Goal: Task Accomplishment & Management: Complete application form

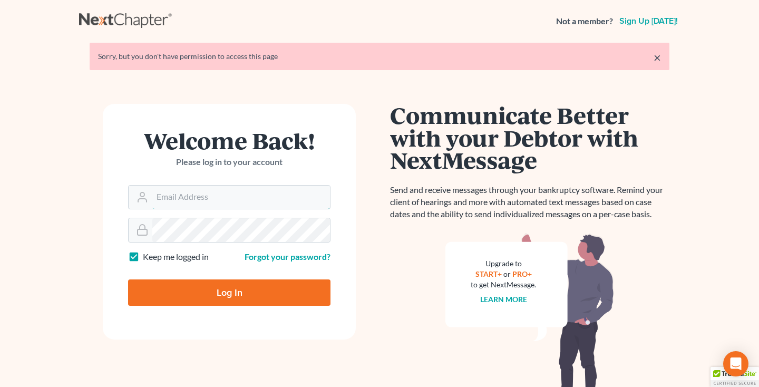
type input "[EMAIL_ADDRESS][DOMAIN_NAME]"
click at [184, 285] on input "Log In" at bounding box center [229, 292] width 202 height 26
type input "Thinking..."
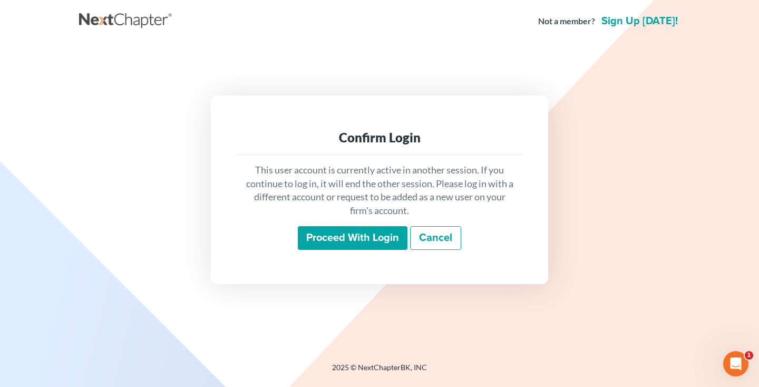
click at [339, 233] on input "Proceed with login" at bounding box center [353, 238] width 110 height 24
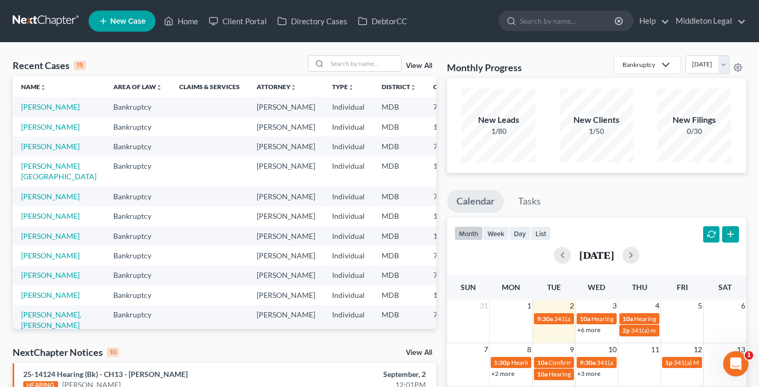
click at [124, 27] on link "New Case" at bounding box center [122, 21] width 67 height 21
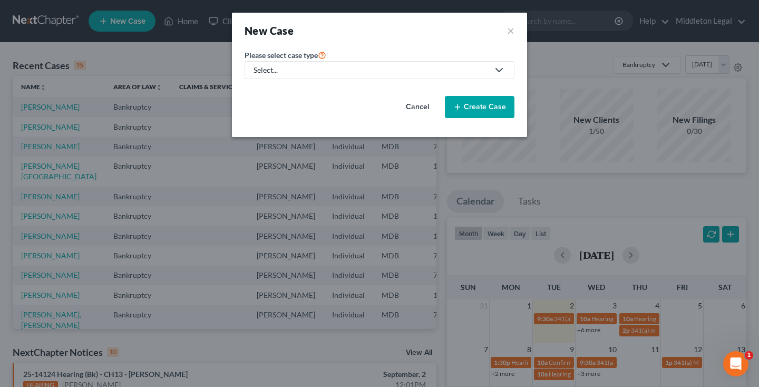
click at [281, 61] on link "Select..." at bounding box center [379, 70] width 270 height 18
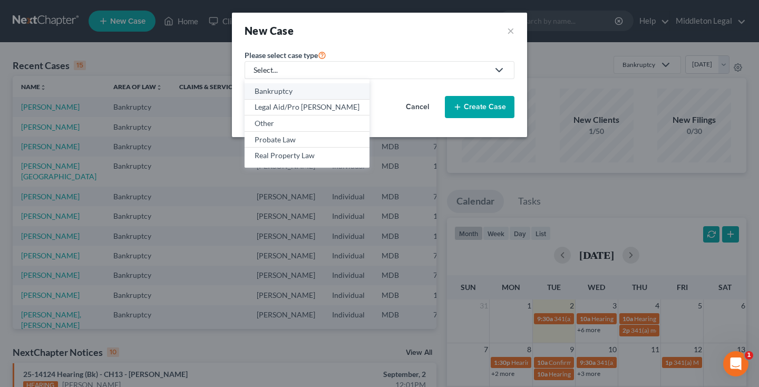
click at [277, 92] on div "Bankruptcy" at bounding box center [306, 91] width 105 height 11
select select "38"
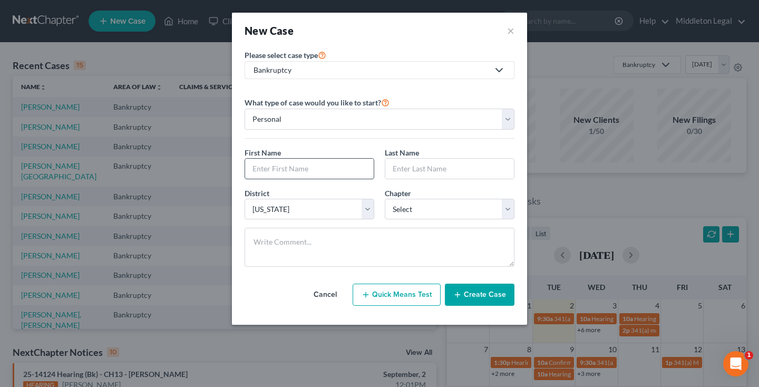
type input "j"
type input "Javontae"
type input "R"
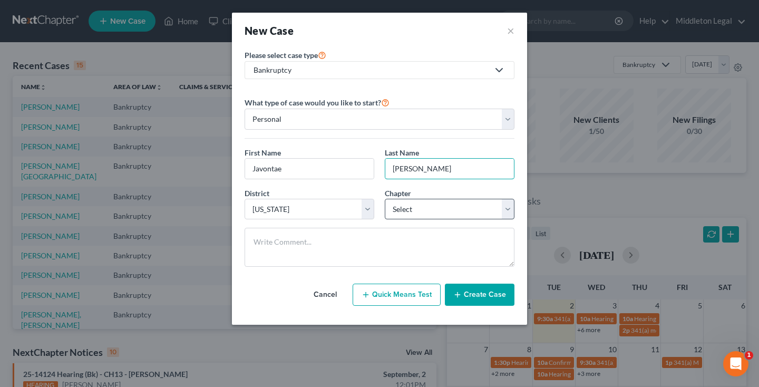
type input "Thomas"
click at [405, 247] on textarea at bounding box center [379, 247] width 270 height 39
select select "3"
click at [395, 250] on textarea at bounding box center [379, 247] width 270 height 39
type textarea "Filed pro se"
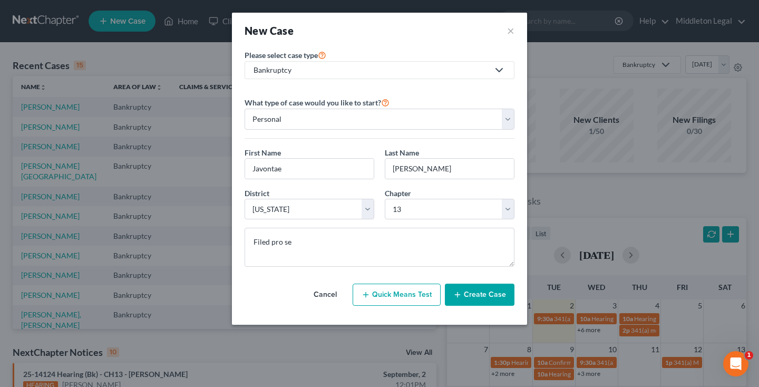
click at [495, 291] on button "Create Case" at bounding box center [480, 294] width 70 height 22
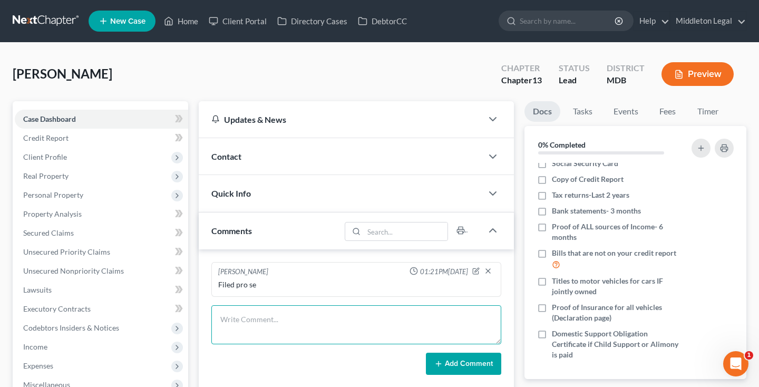
click at [220, 322] on textarea at bounding box center [356, 324] width 290 height 39
paste textarea "25-16382 [PERSON_NAME] Case type: bk Chapter: 13 Asset: Yes Vol: v Judge: [PERS…"
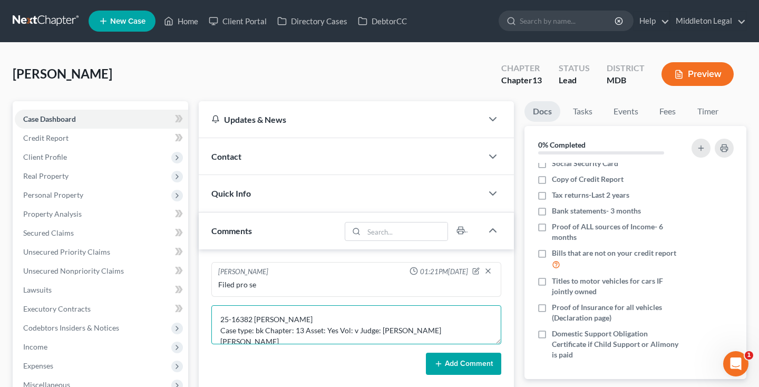
scroll to position [22, 0]
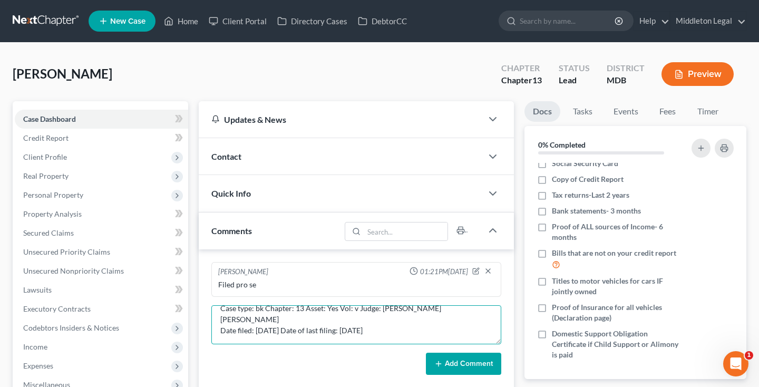
type textarea "25-16382 [PERSON_NAME] Case type: bk Chapter: 13 Asset: Yes Vol: v Judge: [PERS…"
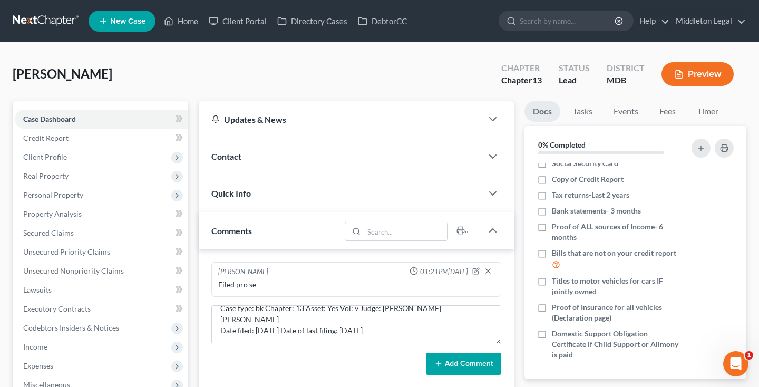
click at [487, 358] on button "Add Comment" at bounding box center [463, 363] width 75 height 22
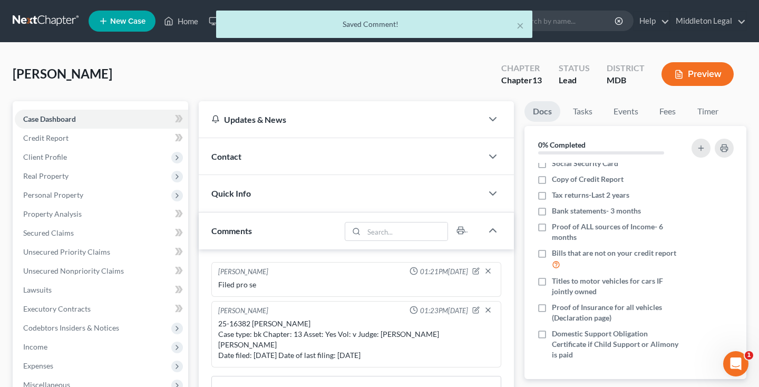
scroll to position [0, 0]
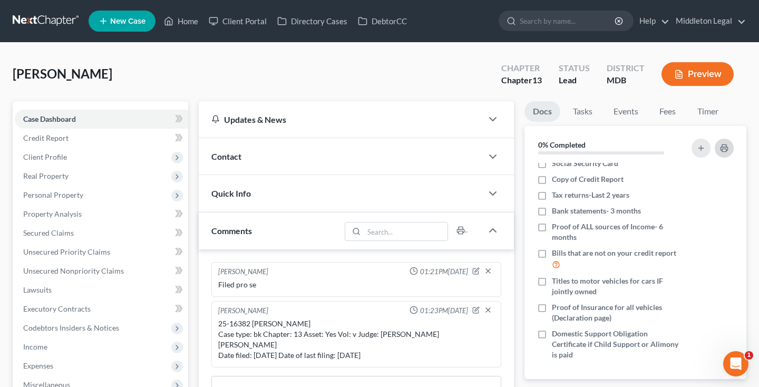
click at [728, 148] on button "button" at bounding box center [723, 148] width 19 height 19
click at [492, 155] on icon "button" at bounding box center [492, 156] width 13 height 13
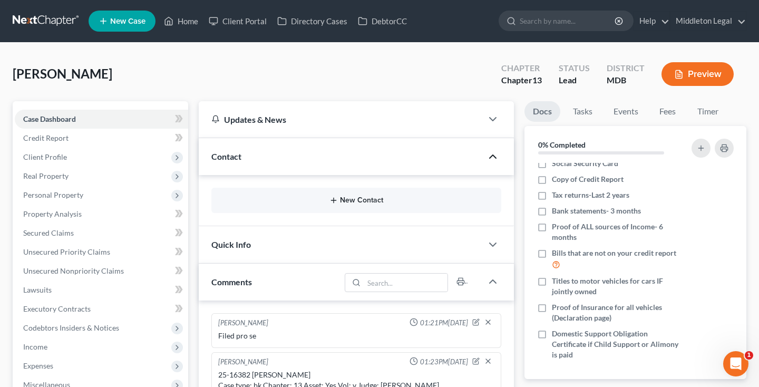
click at [353, 202] on button "New Contact" at bounding box center [356, 200] width 273 height 8
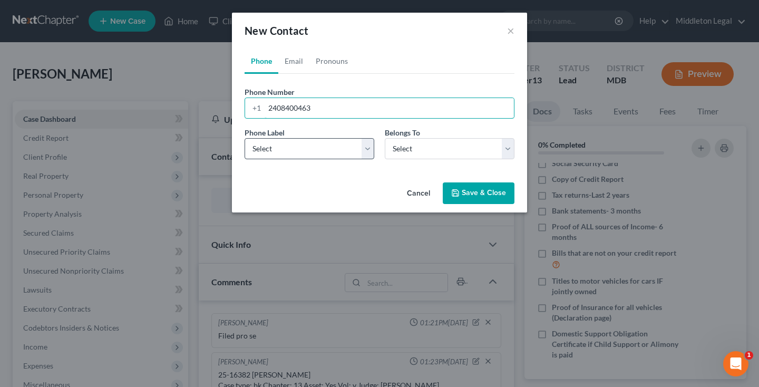
type input "2408400463"
select select "0"
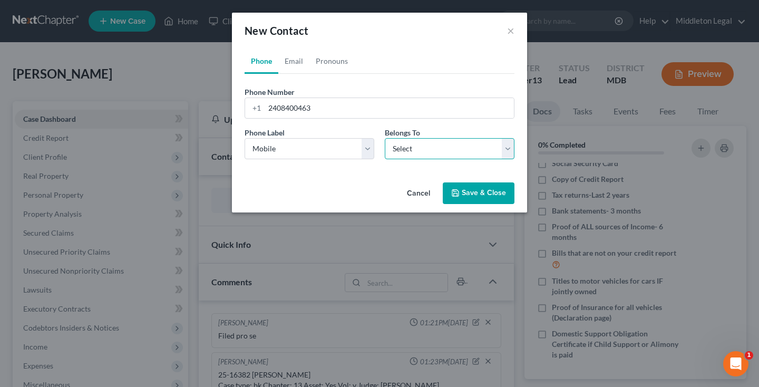
select select "0"
click at [301, 63] on link "Email" at bounding box center [293, 60] width 31 height 25
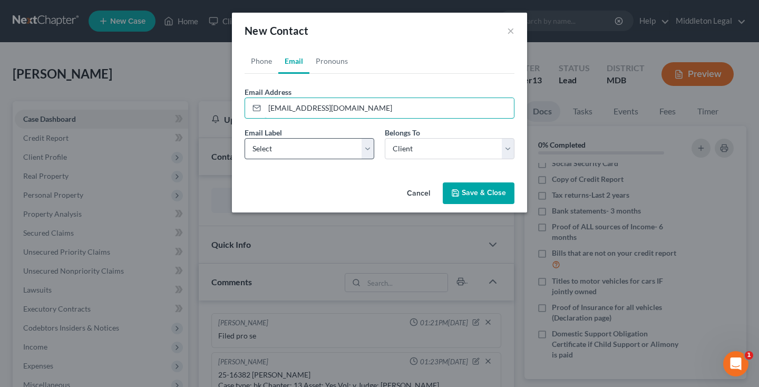
type input "[EMAIL_ADDRESS][DOMAIN_NAME]"
select select "0"
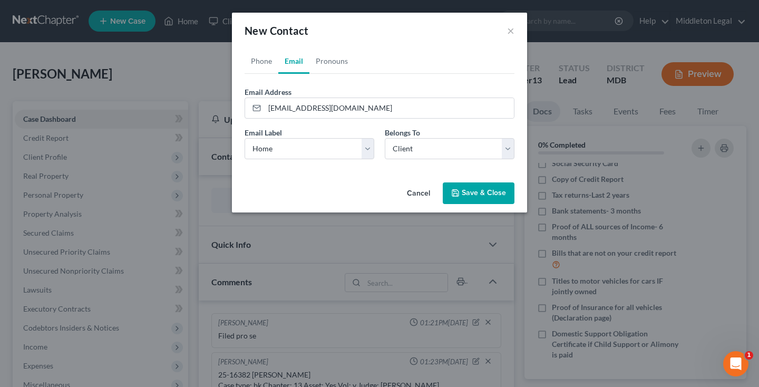
click at [460, 199] on button "Save & Close" at bounding box center [479, 193] width 72 height 22
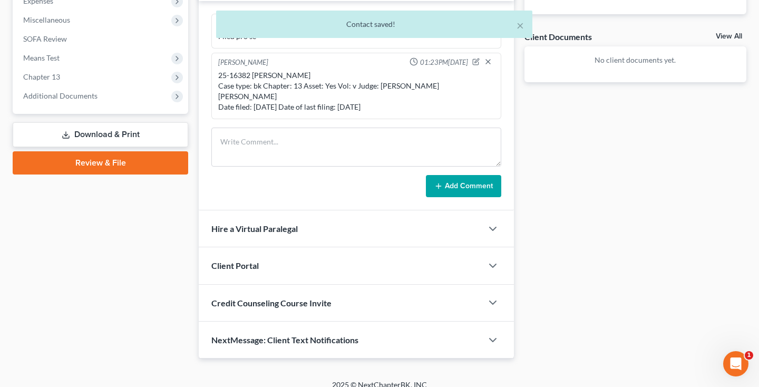
scroll to position [364, 0]
click at [493, 264] on polyline "button" at bounding box center [492, 265] width 6 height 3
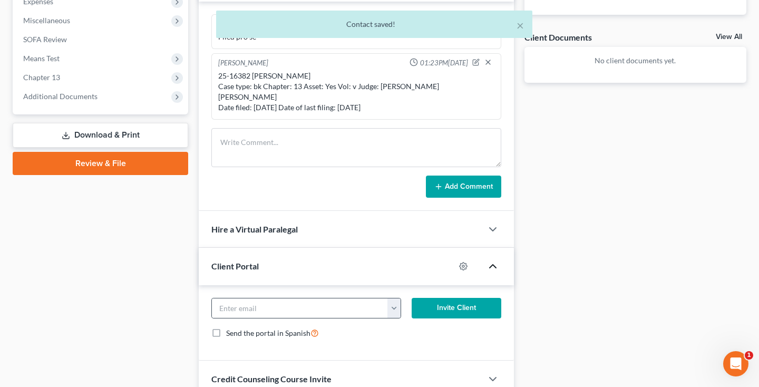
click at [390, 300] on button "button" at bounding box center [393, 308] width 13 height 20
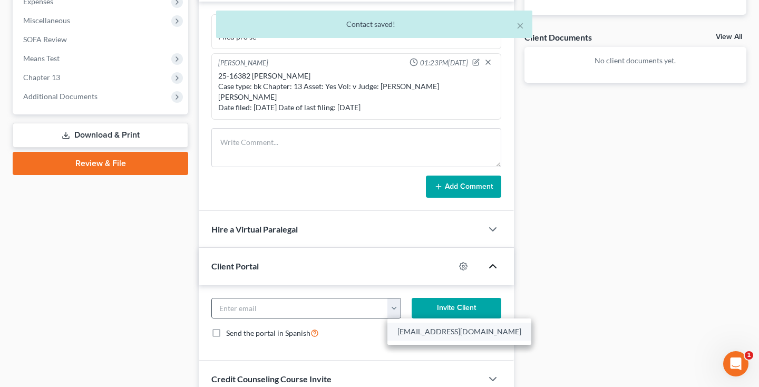
click at [400, 322] on link "[EMAIL_ADDRESS][DOMAIN_NAME]" at bounding box center [459, 331] width 144 height 18
type input "[EMAIL_ADDRESS][DOMAIN_NAME]"
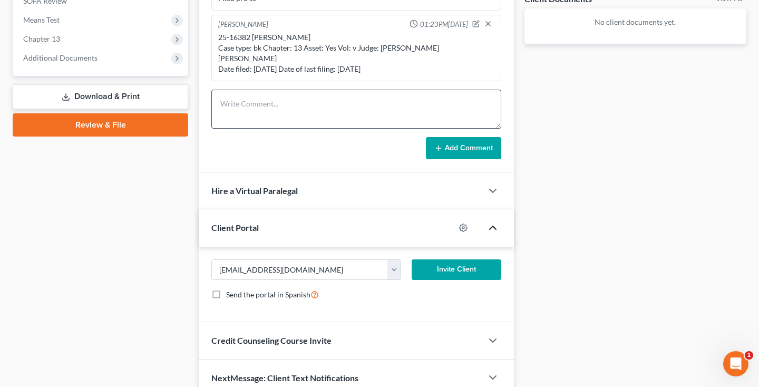
scroll to position [439, 0]
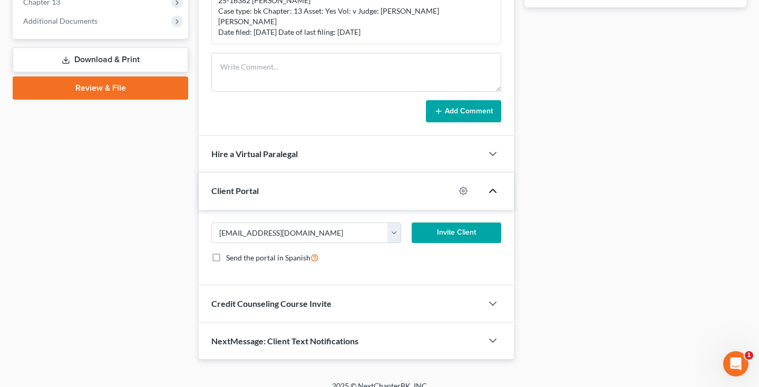
click at [450, 225] on button "Invite Client" at bounding box center [456, 232] width 90 height 21
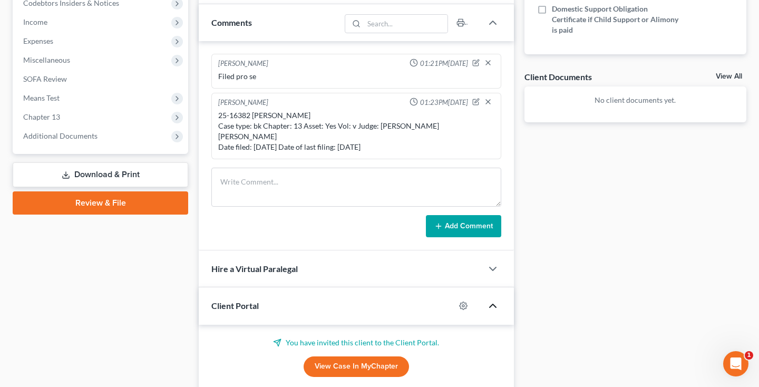
scroll to position [329, 0]
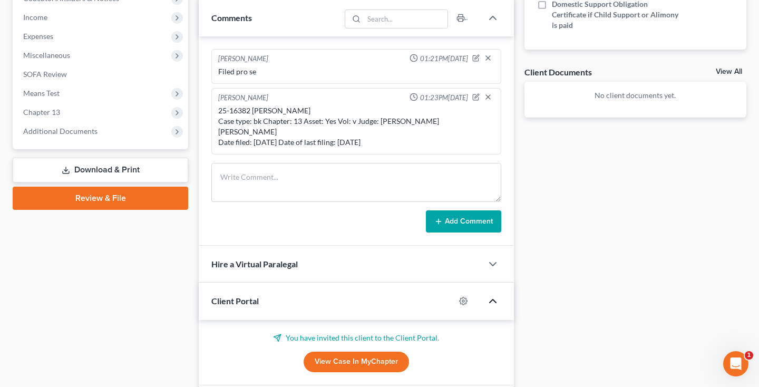
click at [333, 354] on link "View Case in MyChapter" at bounding box center [355, 361] width 105 height 21
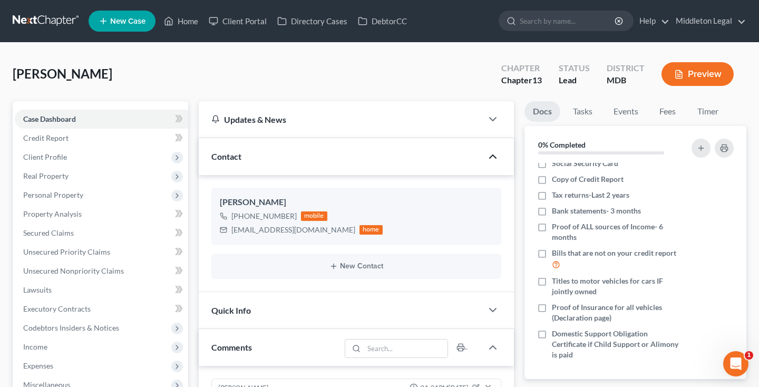
scroll to position [0, 0]
click at [68, 19] on link at bounding box center [46, 21] width 67 height 19
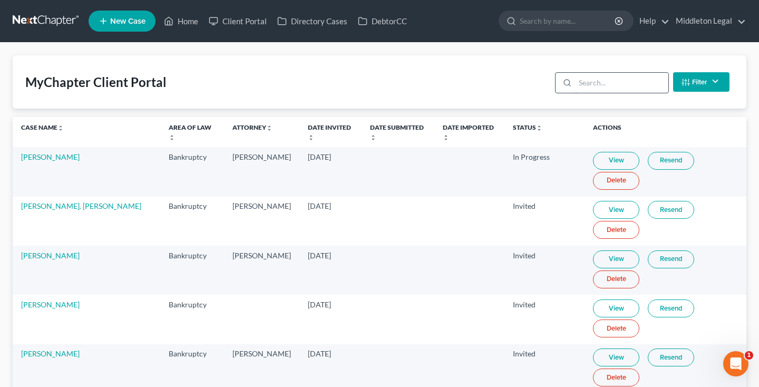
click at [637, 83] on input "search" at bounding box center [621, 83] width 93 height 20
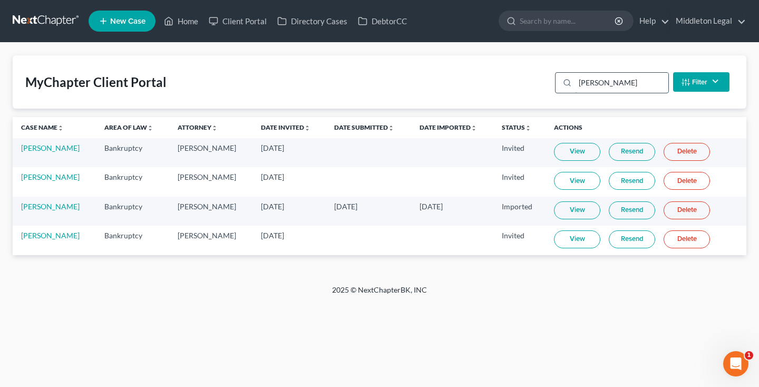
click at [614, 89] on input "davis" at bounding box center [621, 83] width 93 height 20
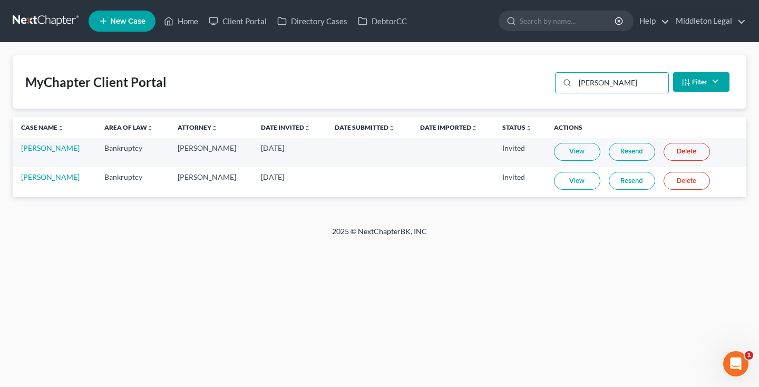
type input "Javon"
drag, startPoint x: 605, startPoint y: 101, endPoint x: 584, endPoint y: 186, distance: 88.0
click at [584, 186] on link "View" at bounding box center [577, 181] width 46 height 18
click at [638, 181] on link "Resend" at bounding box center [632, 181] width 46 height 18
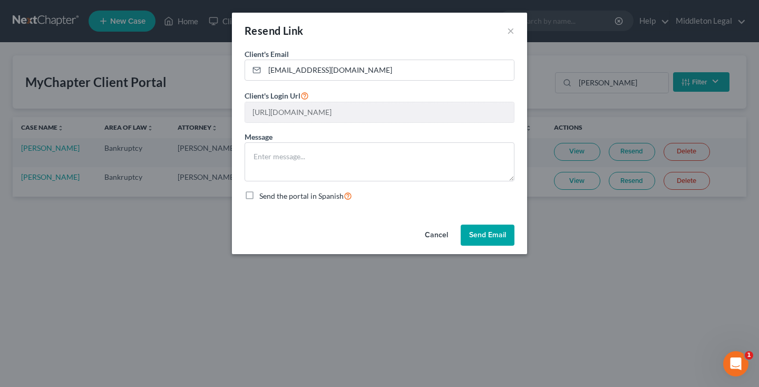
click at [619, 114] on div "Resend Link × Client's Email * javontaedthomas@gmail.com Client's Login Url htt…" at bounding box center [379, 193] width 759 height 387
click at [511, 31] on button "×" at bounding box center [510, 30] width 7 height 13
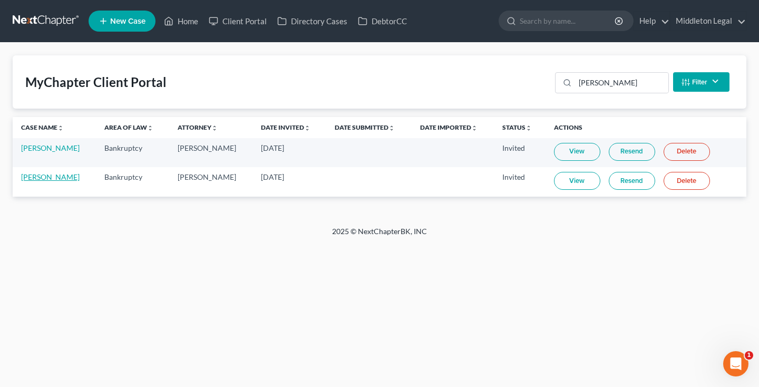
click at [25, 180] on link "[PERSON_NAME]" at bounding box center [50, 176] width 58 height 9
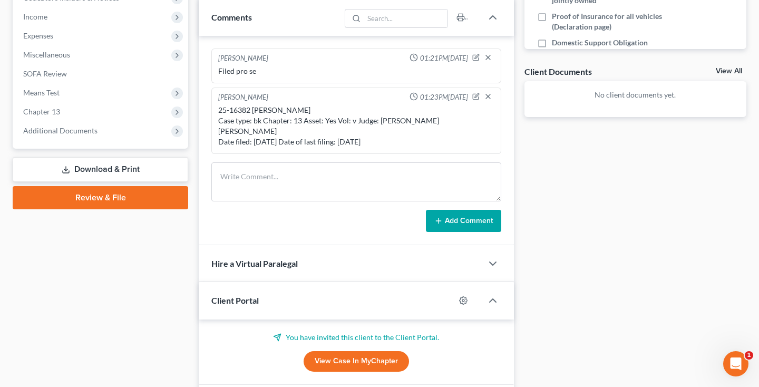
scroll to position [279, 0]
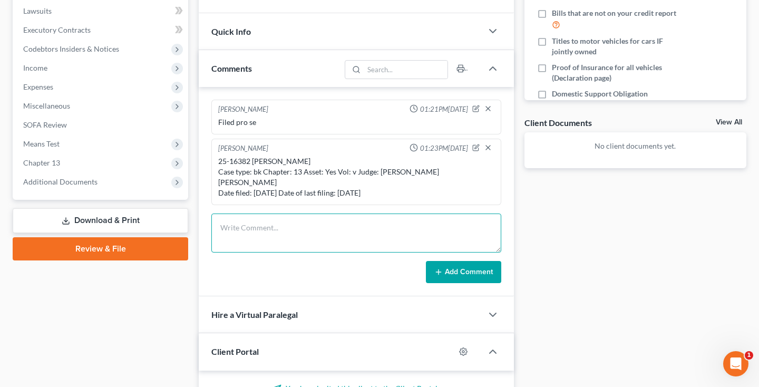
click at [267, 213] on textarea at bounding box center [356, 232] width 290 height 39
type textarea "MTD since CC was not done prior to filing"
click at [457, 261] on button "Add Comment" at bounding box center [463, 272] width 75 height 22
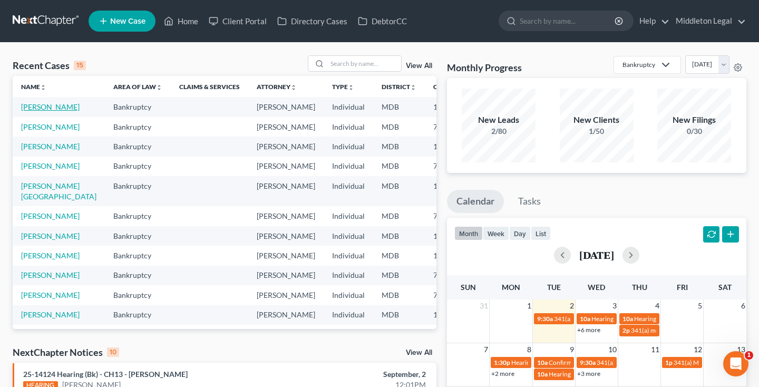
click at [31, 111] on link "[PERSON_NAME]" at bounding box center [50, 106] width 58 height 9
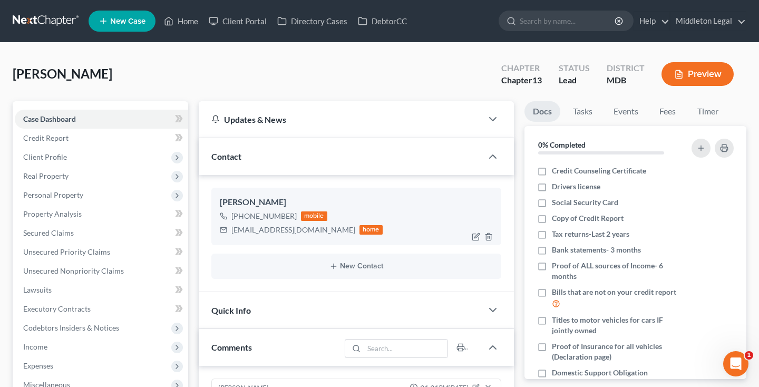
drag, startPoint x: 221, startPoint y: 202, endPoint x: 290, endPoint y: 201, distance: 69.0
click at [290, 201] on div "[PERSON_NAME]" at bounding box center [356, 202] width 273 height 13
copy div "[PERSON_NAME]"
drag, startPoint x: 231, startPoint y: 231, endPoint x: 325, endPoint y: 236, distance: 94.5
click at [325, 236] on div "[PERSON_NAME] [PHONE_NUMBER] mobile [EMAIL_ADDRESS][DOMAIN_NAME] home" at bounding box center [356, 216] width 290 height 57
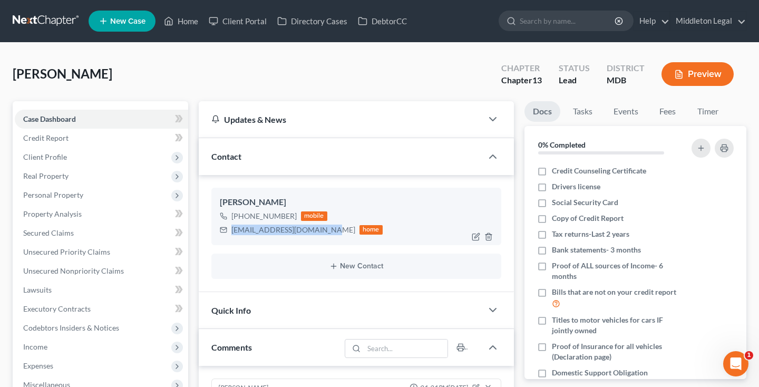
copy div "[EMAIL_ADDRESS][DOMAIN_NAME]"
